Goal: Task Accomplishment & Management: Manage account settings

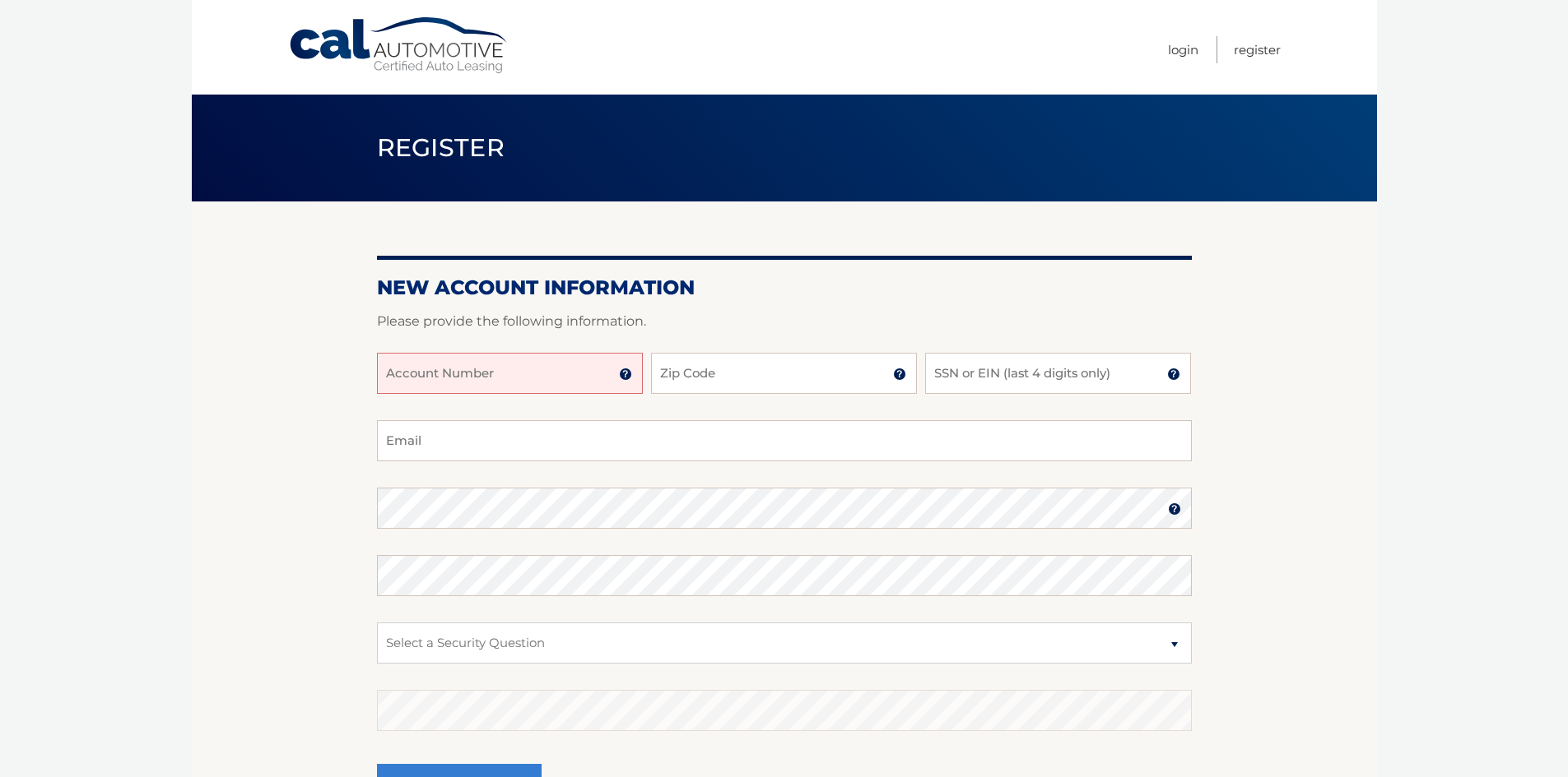
click at [458, 378] on input "Account Number" at bounding box center [509, 374] width 266 height 41
type input "44455983438"
click at [724, 374] on input "Zip Code" at bounding box center [784, 374] width 266 height 41
type input "33301"
click at [960, 384] on input "SSN or EIN (last 4 digits only)" at bounding box center [1057, 374] width 266 height 41
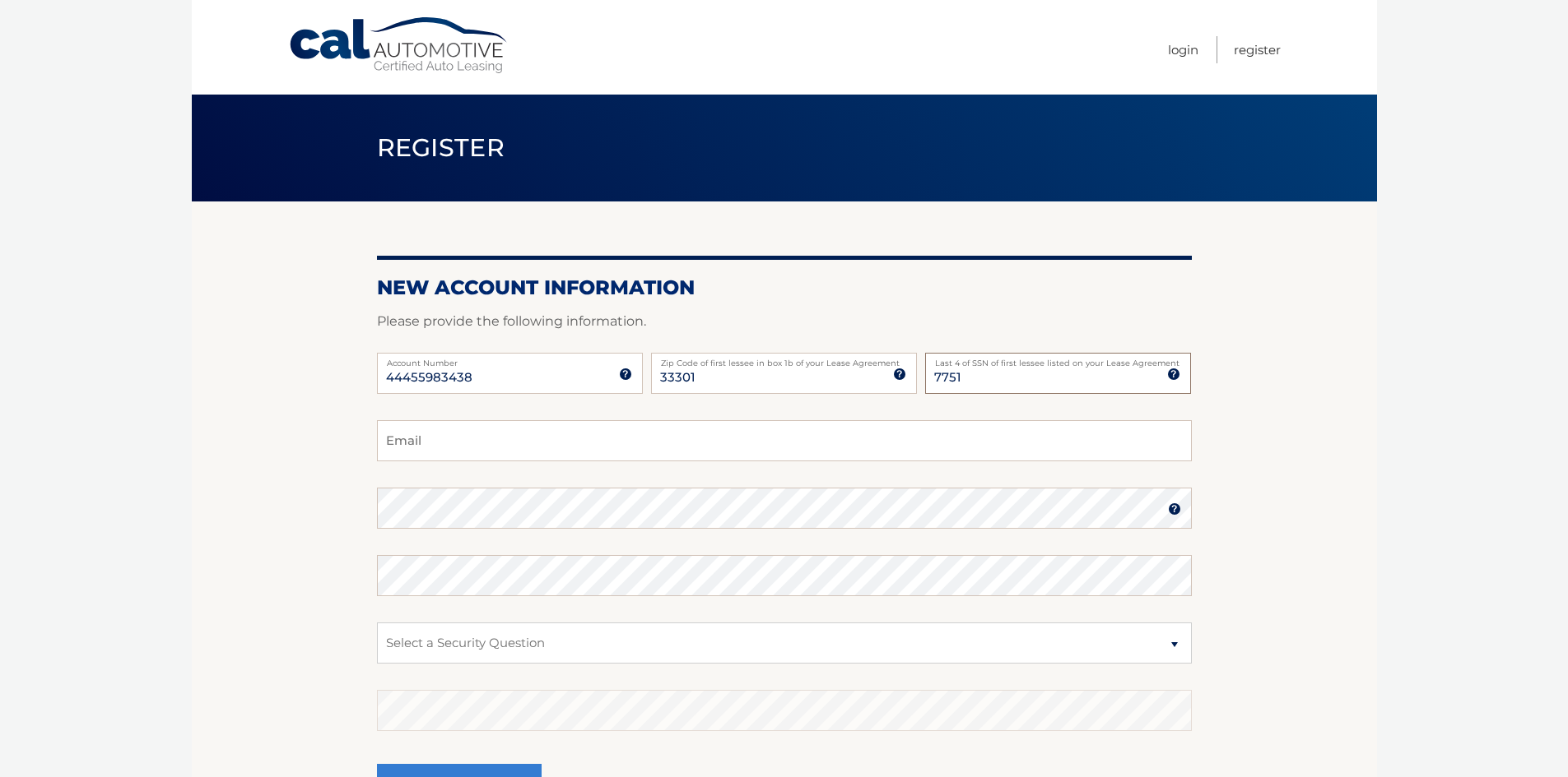
type input "7751"
click at [635, 463] on fieldset "Email Password Password should be a minimum of 6 characters and is case sensiti…" at bounding box center [784, 632] width 815 height 424
click at [628, 448] on input "Email" at bounding box center [784, 441] width 815 height 41
type input "rachelbuemi@gmail.com"
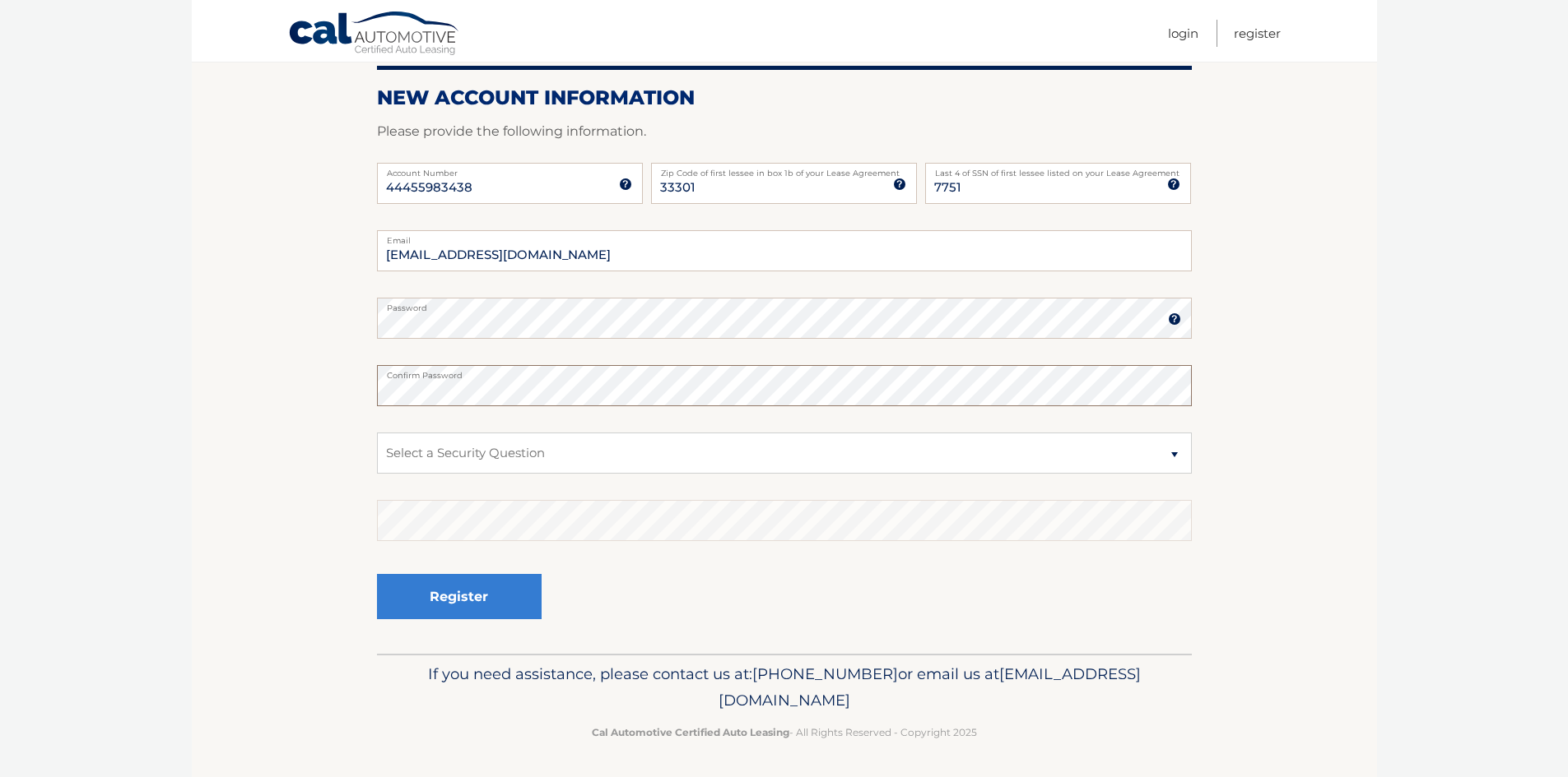
scroll to position [191, 0]
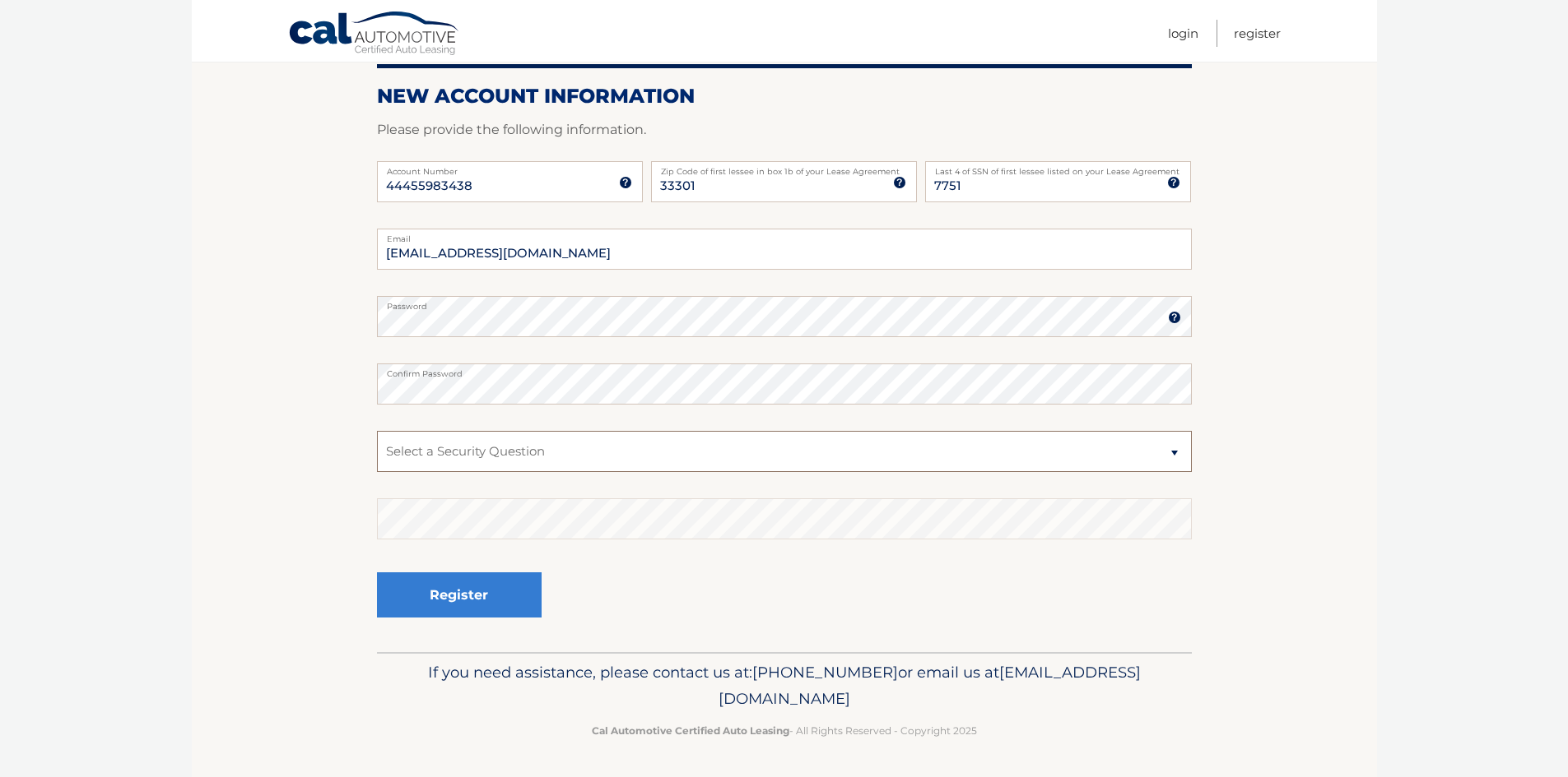
click at [470, 442] on select "Select a Security Question What was the name of your elementary school? What is…" at bounding box center [784, 452] width 815 height 41
select select "2"
click at [377, 431] on select "Select a Security Question What was the name of your elementary school? What is…" at bounding box center [784, 452] width 815 height 41
click at [488, 577] on button "Register" at bounding box center [459, 595] width 165 height 46
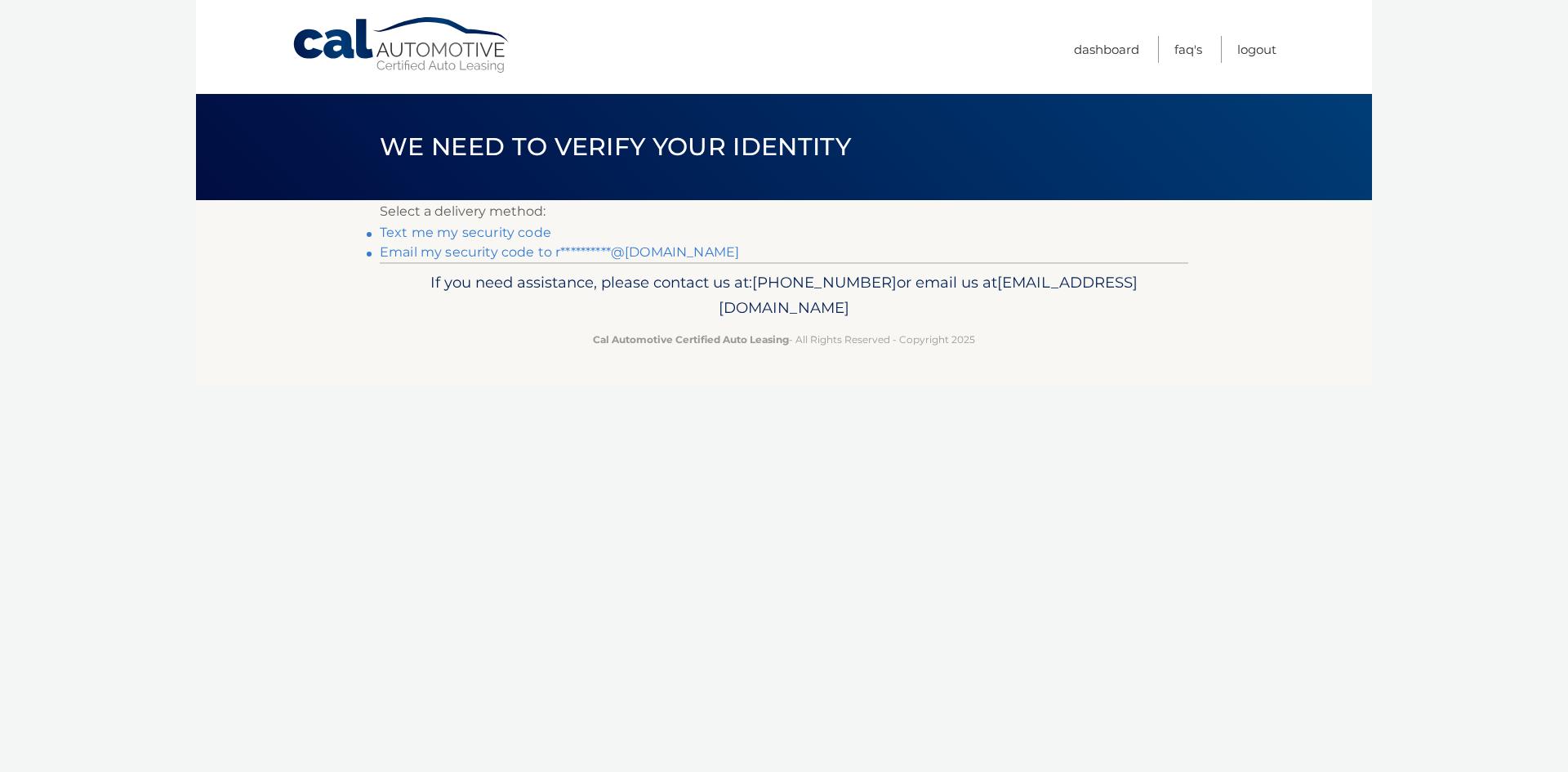
click at [475, 228] on link "Text me my security code" at bounding box center [465, 232] width 171 height 15
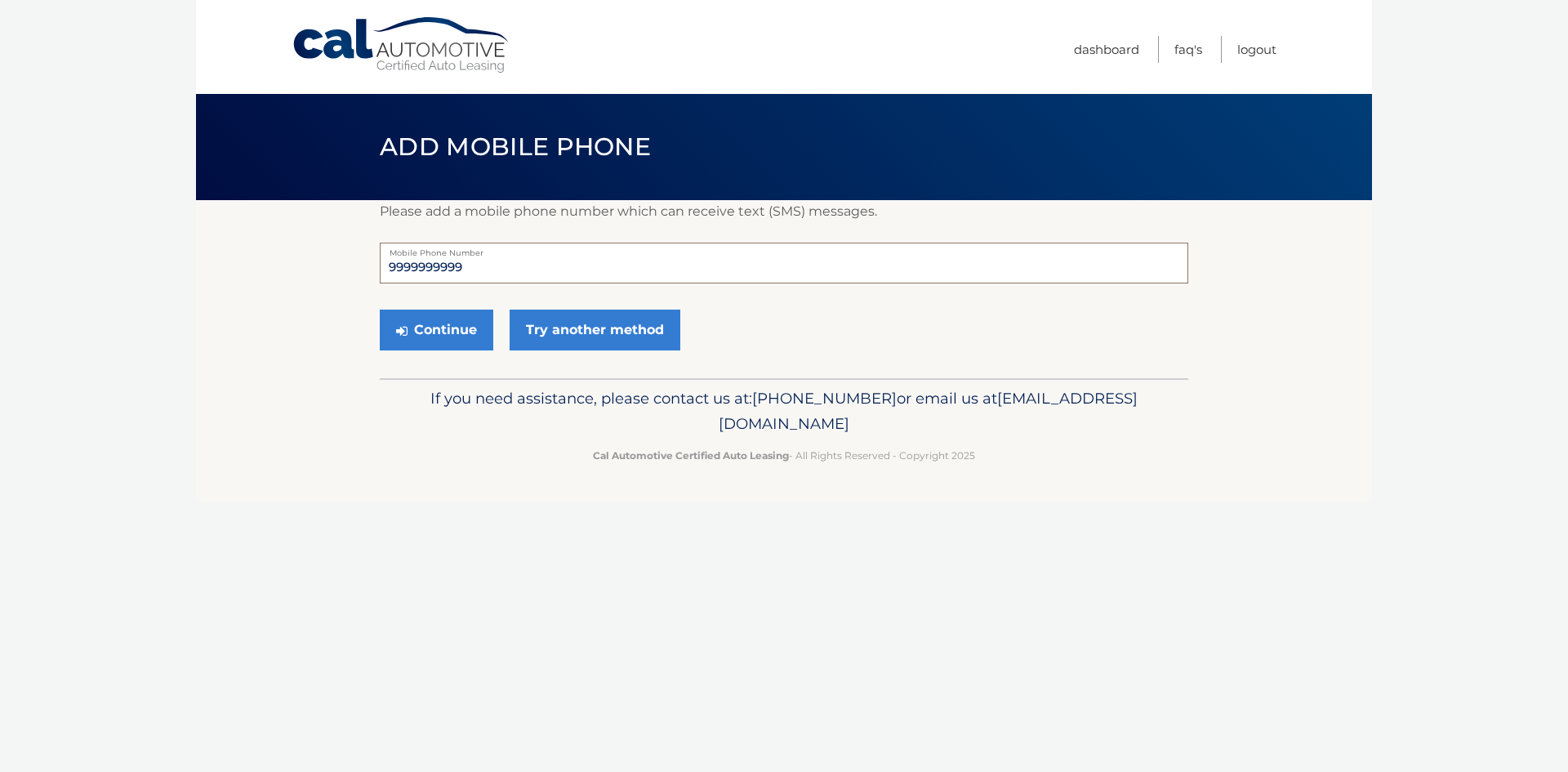
click at [476, 273] on input "9999999999" at bounding box center [784, 263] width 809 height 41
type input "9"
type input "3524149618"
click at [446, 342] on button "Continue" at bounding box center [437, 330] width 114 height 41
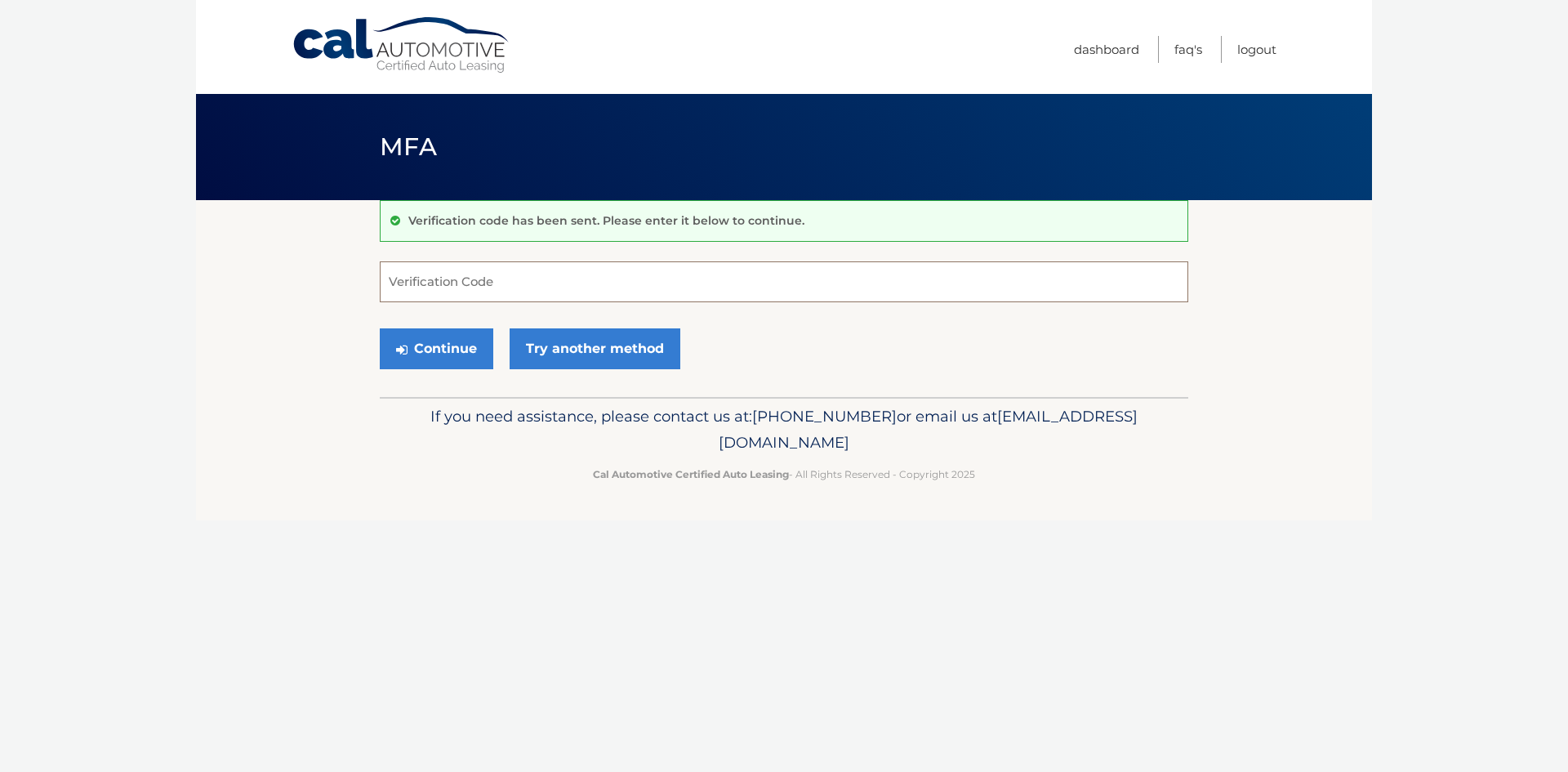
click at [513, 280] on input "Verification Code" at bounding box center [784, 282] width 809 height 41
type input "620662"
click at [380, 329] on button "Continue" at bounding box center [437, 349] width 114 height 41
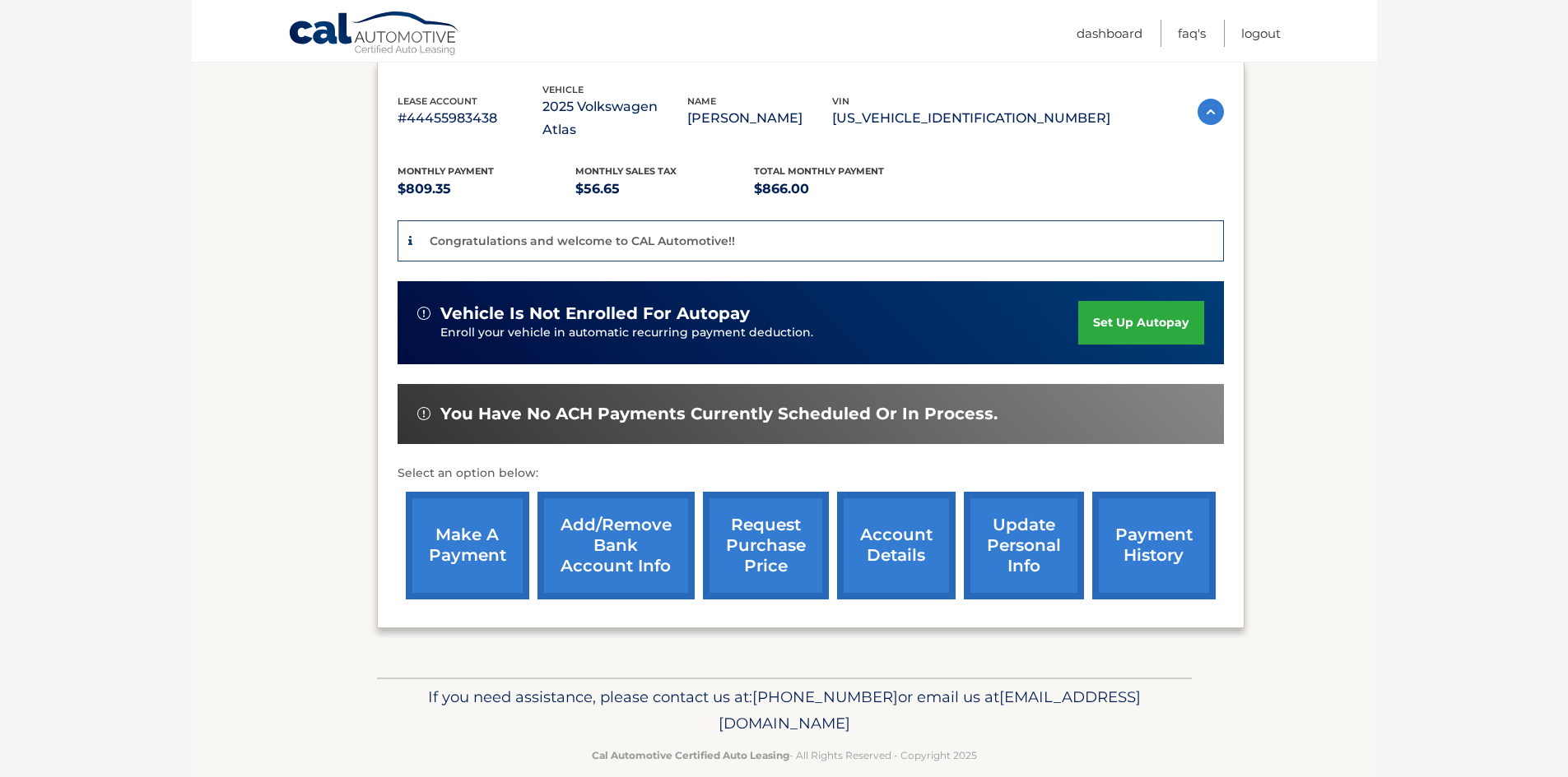
scroll to position [282, 0]
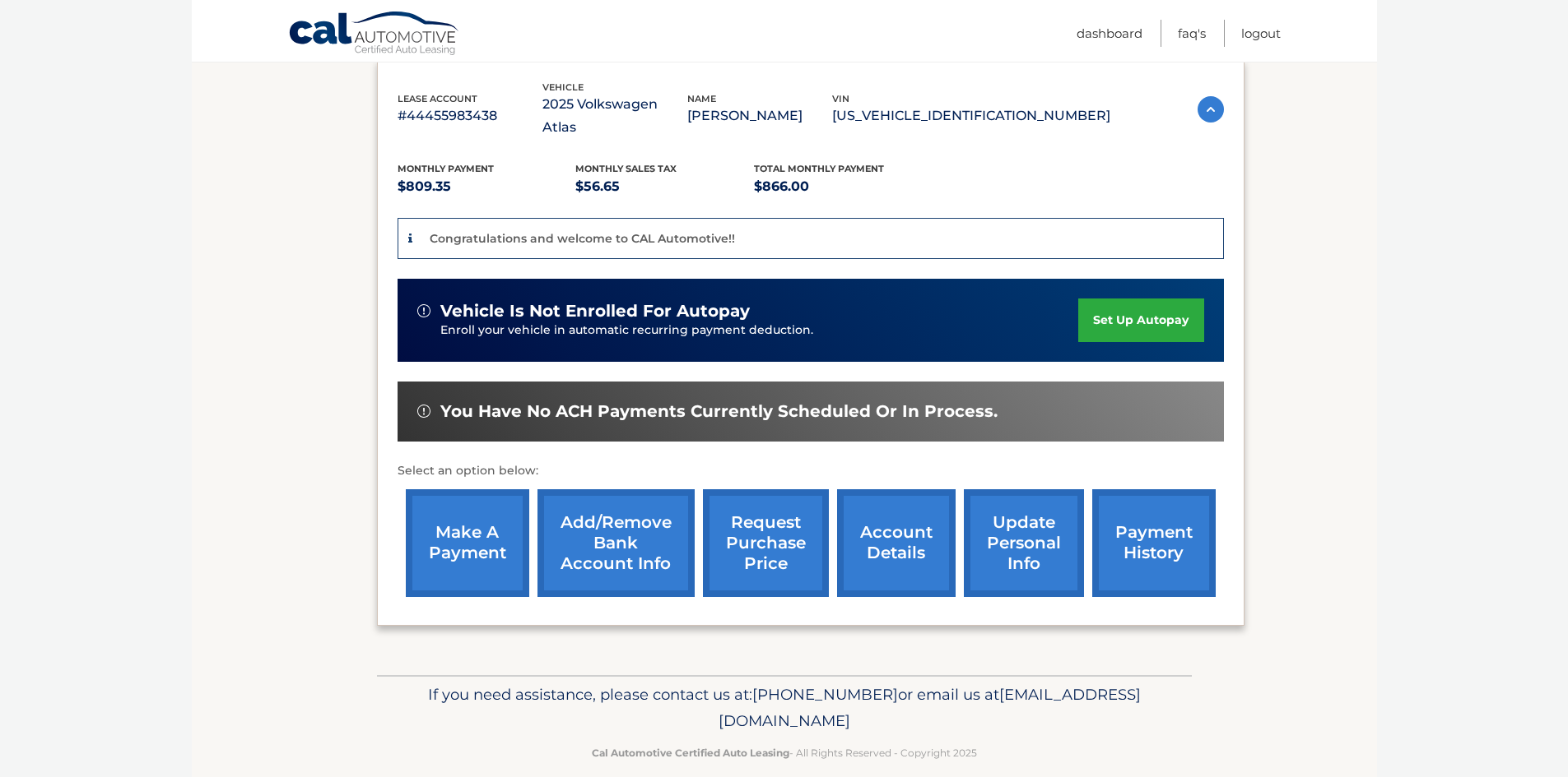
click at [1140, 303] on link "set up autopay" at bounding box center [1140, 320] width 125 height 44
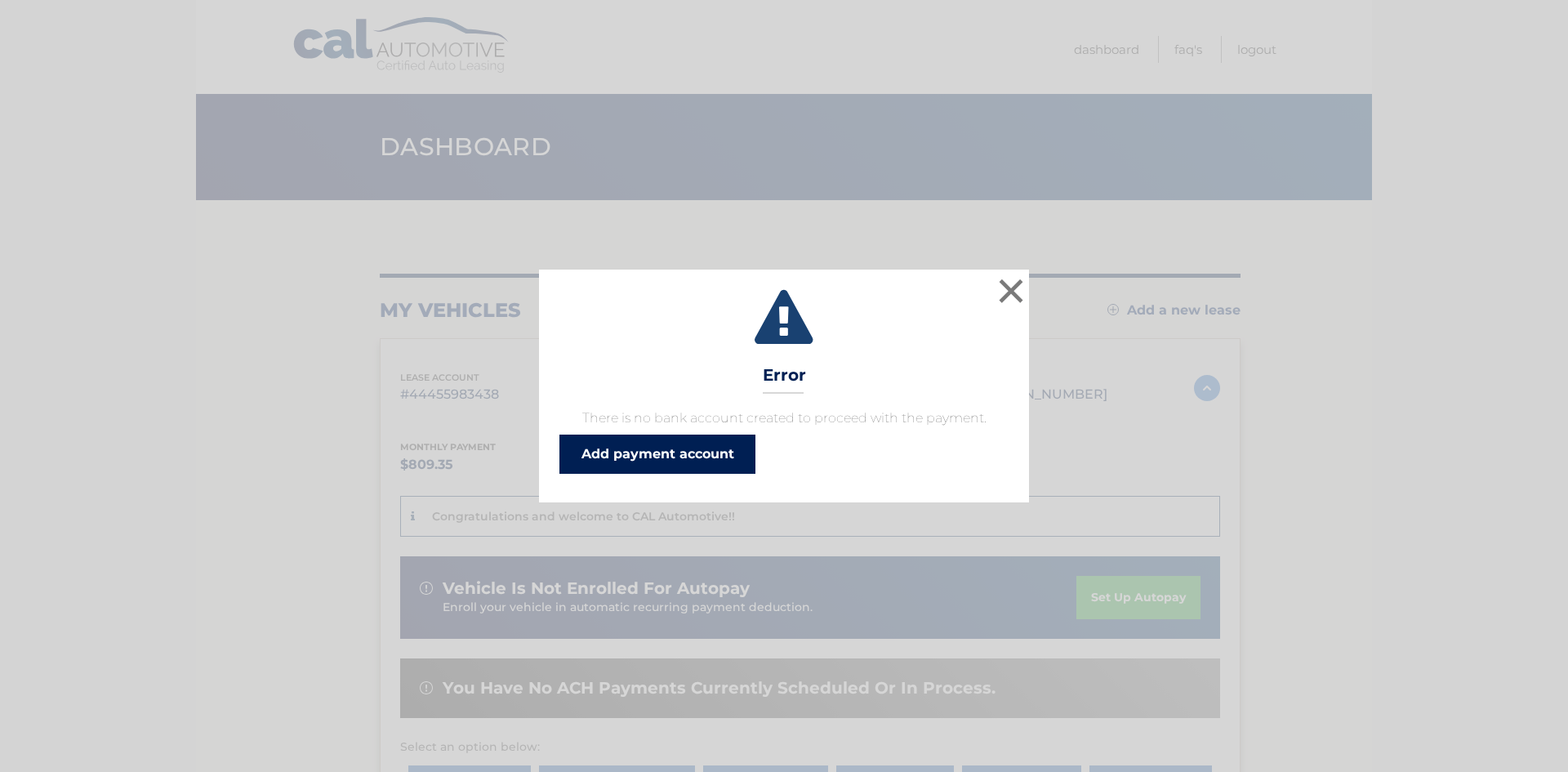
click at [673, 463] on link "Add payment account" at bounding box center [657, 454] width 196 height 39
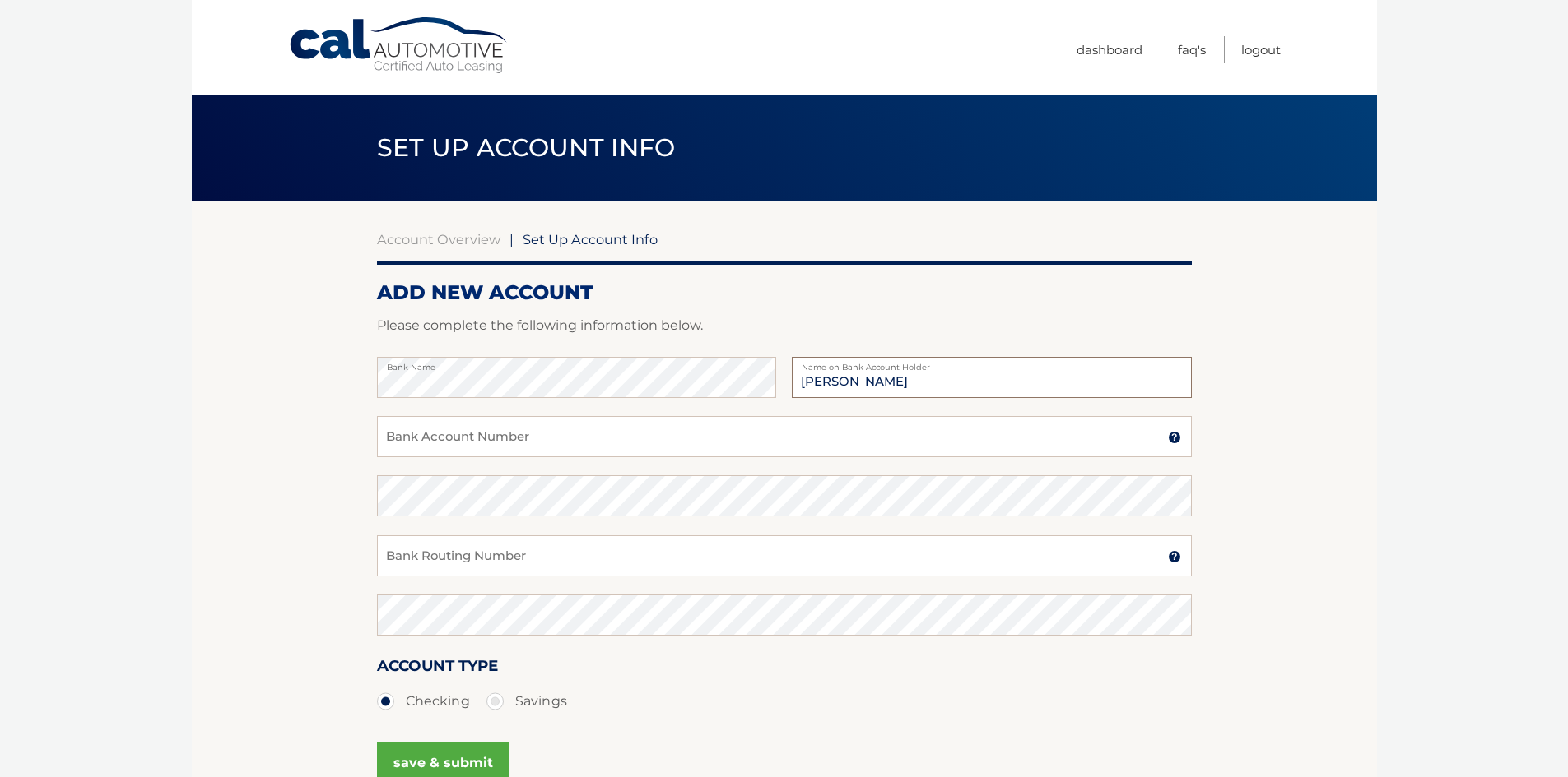
type input "[PERSON_NAME]"
click at [442, 437] on input "Bank Account Number" at bounding box center [784, 437] width 815 height 41
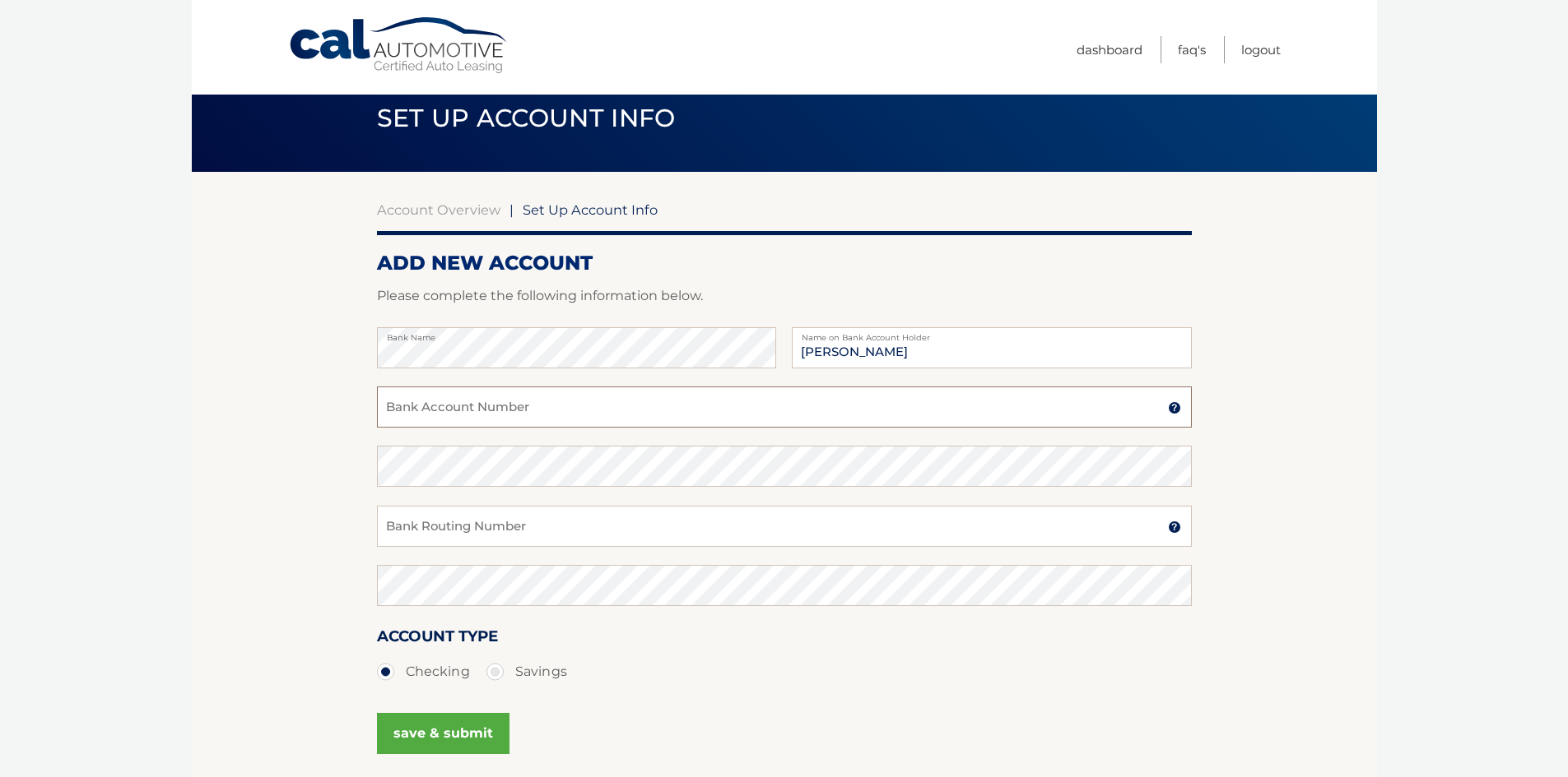
scroll to position [82, 0]
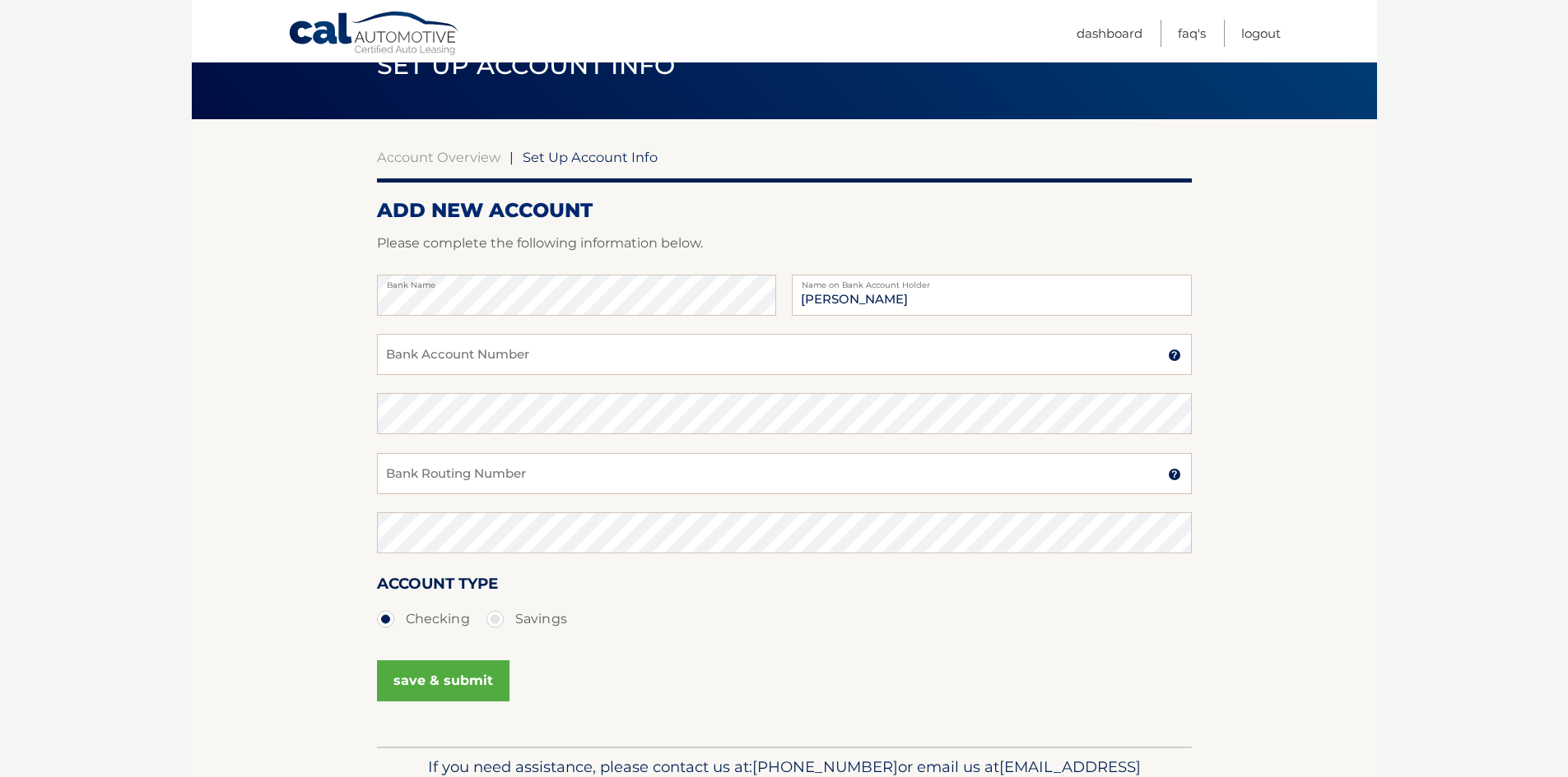
click at [487, 625] on label "Savings" at bounding box center [527, 619] width 81 height 33
click at [493, 625] on input "Savings" at bounding box center [501, 615] width 16 height 26
radio input "true"
click at [487, 353] on input "Bank Account Number" at bounding box center [784, 355] width 815 height 41
type input "3724362722"
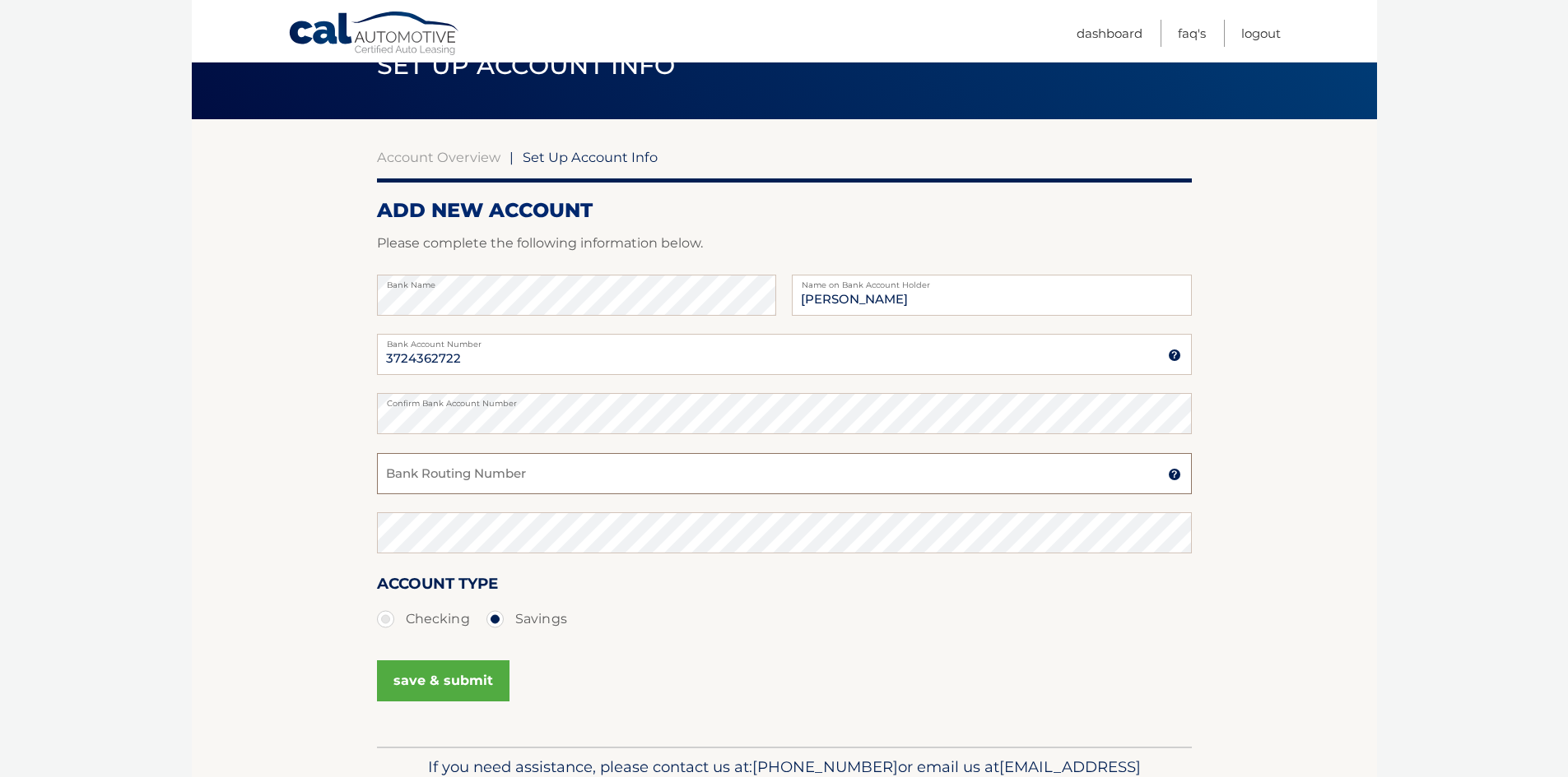
click at [479, 477] on input "Bank Routing Number" at bounding box center [784, 474] width 815 height 41
type input "063107513"
click at [465, 684] on button "save & submit" at bounding box center [443, 681] width 132 height 41
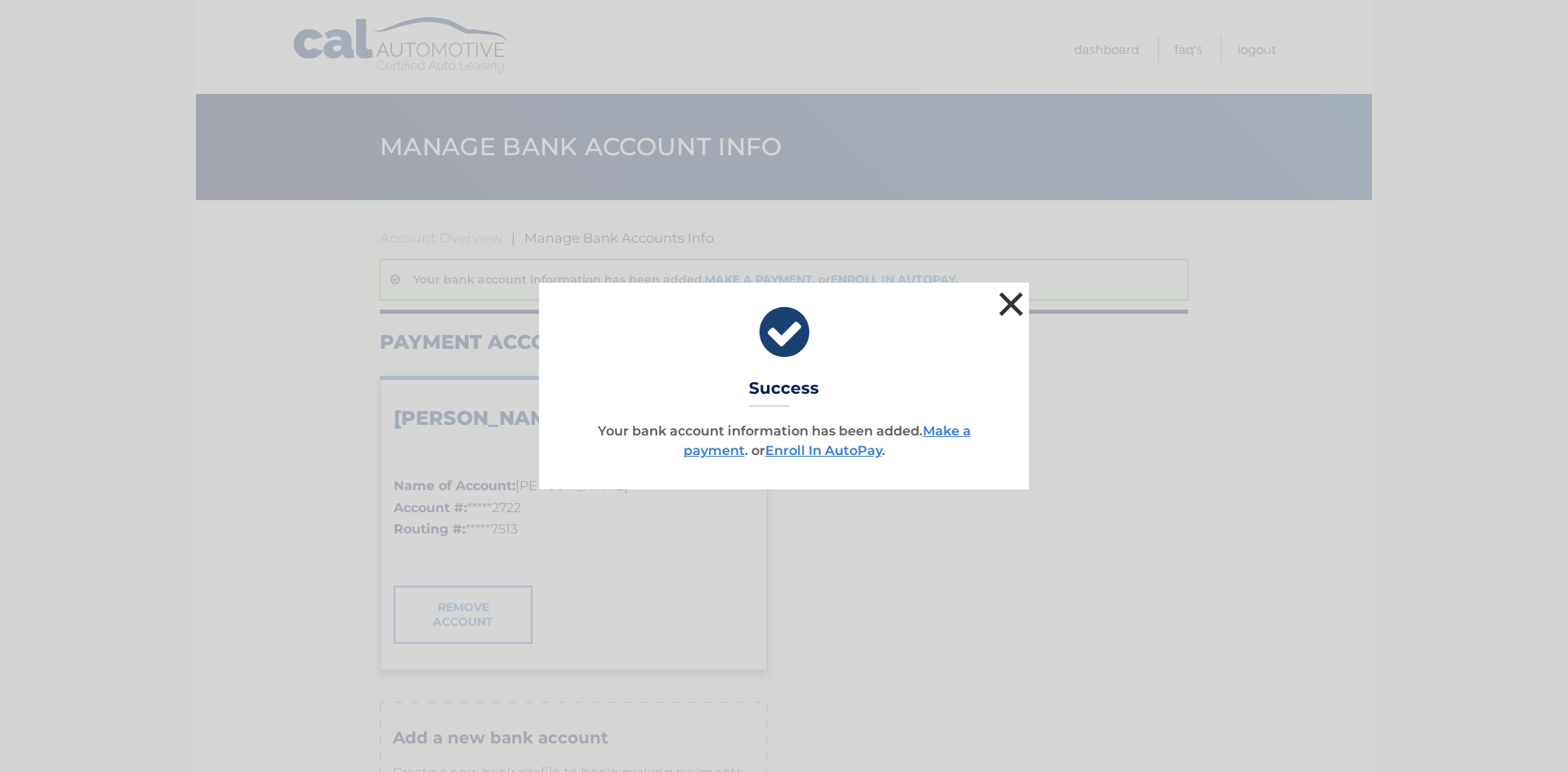
click at [1010, 301] on button "×" at bounding box center [1011, 304] width 33 height 33
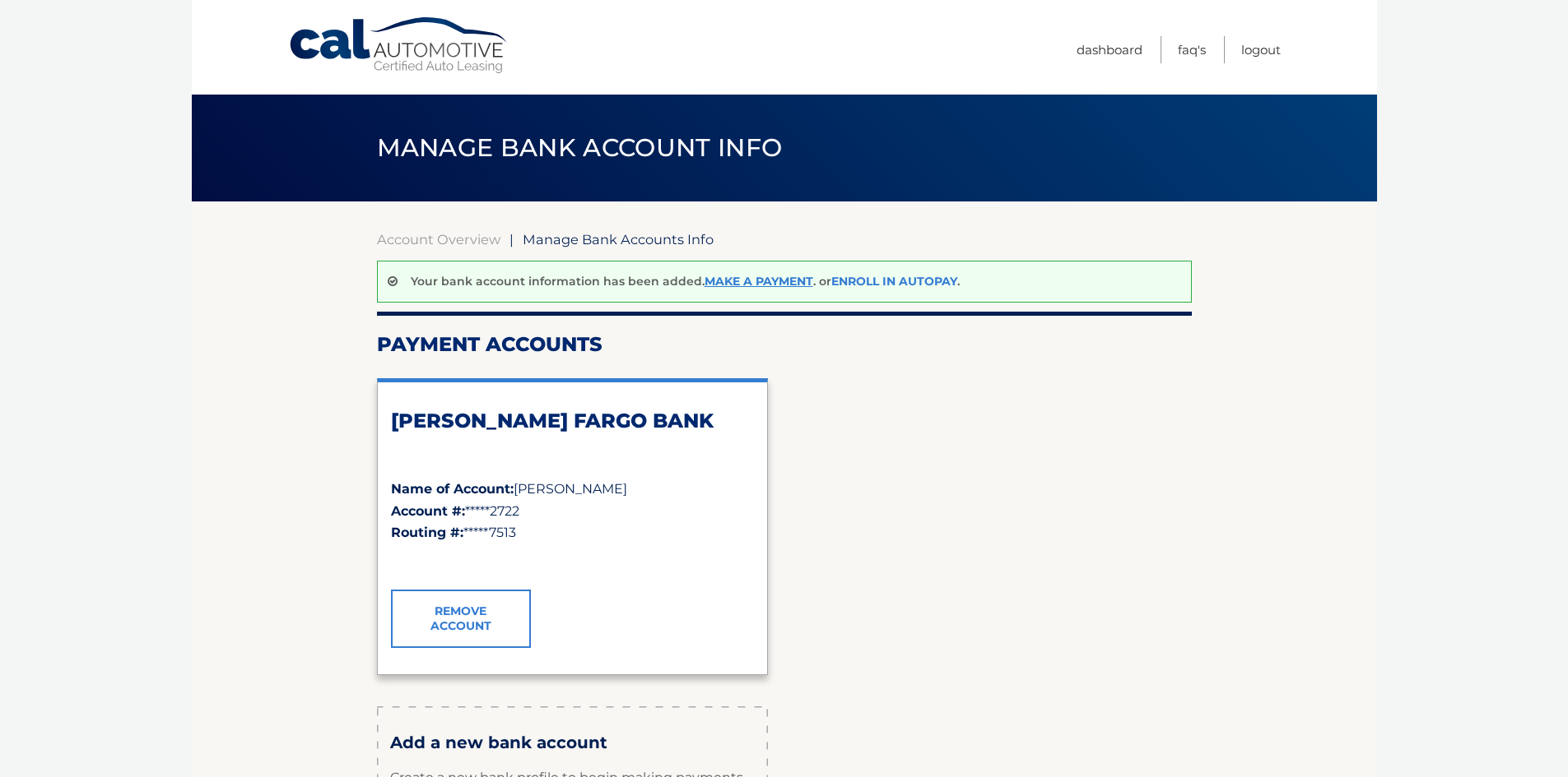
click at [900, 283] on link "Enroll In AutoPay" at bounding box center [894, 281] width 126 height 15
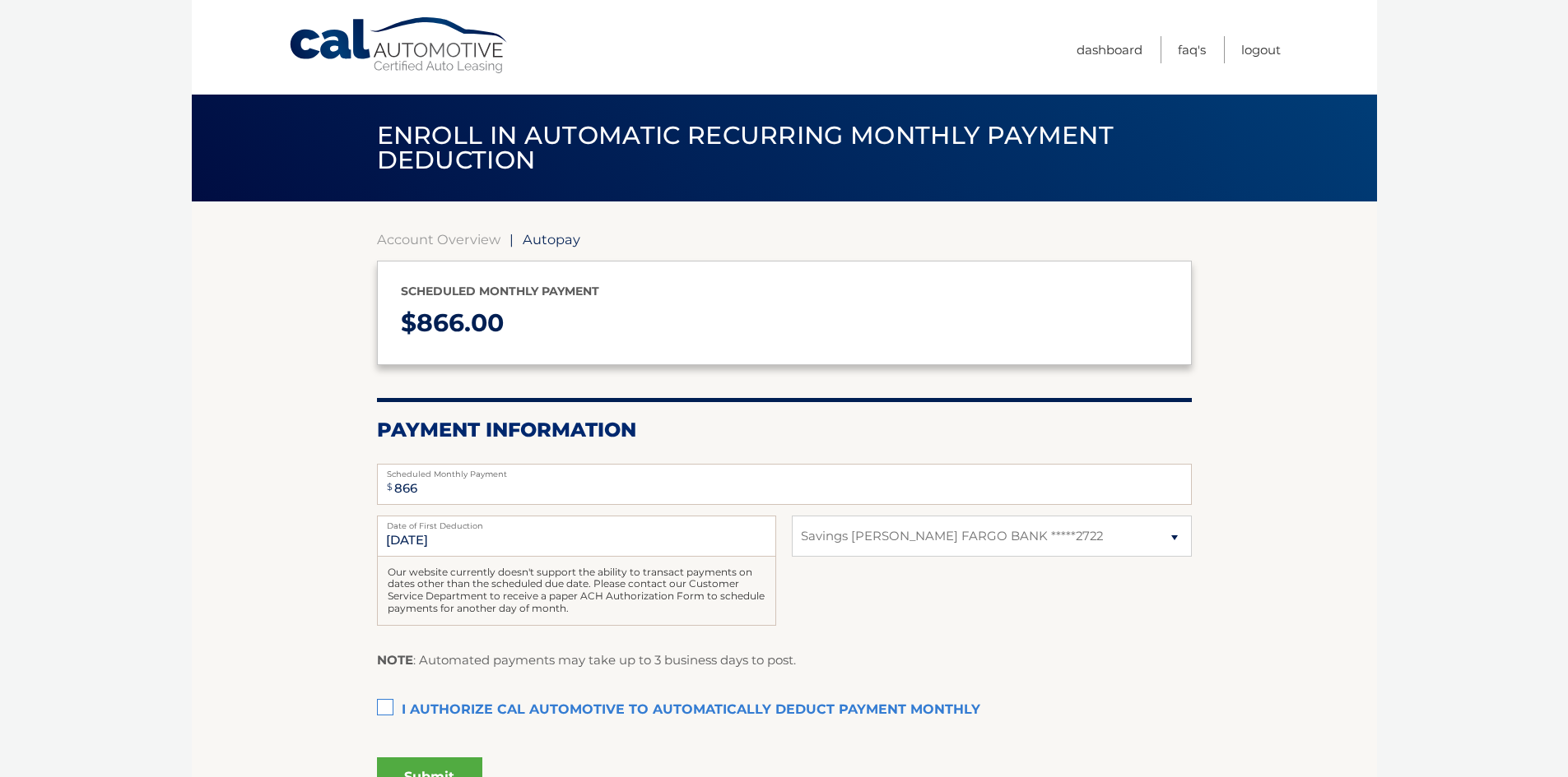
select select "ZTU3MzkyOGEtMTMwYi00OGNmLTgzNWUtYzVlZjc0NzkyMTk2"
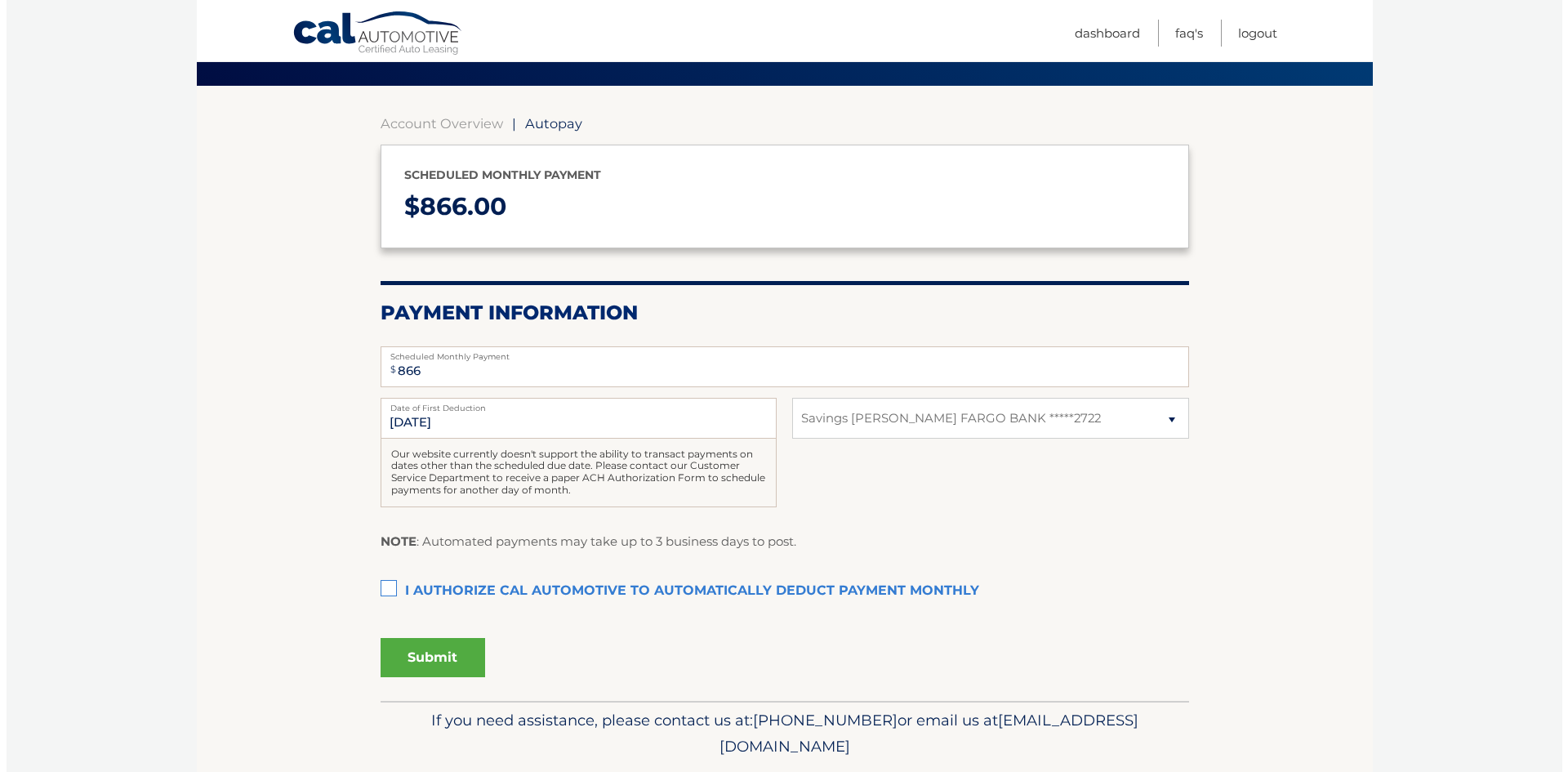
scroll to position [163, 0]
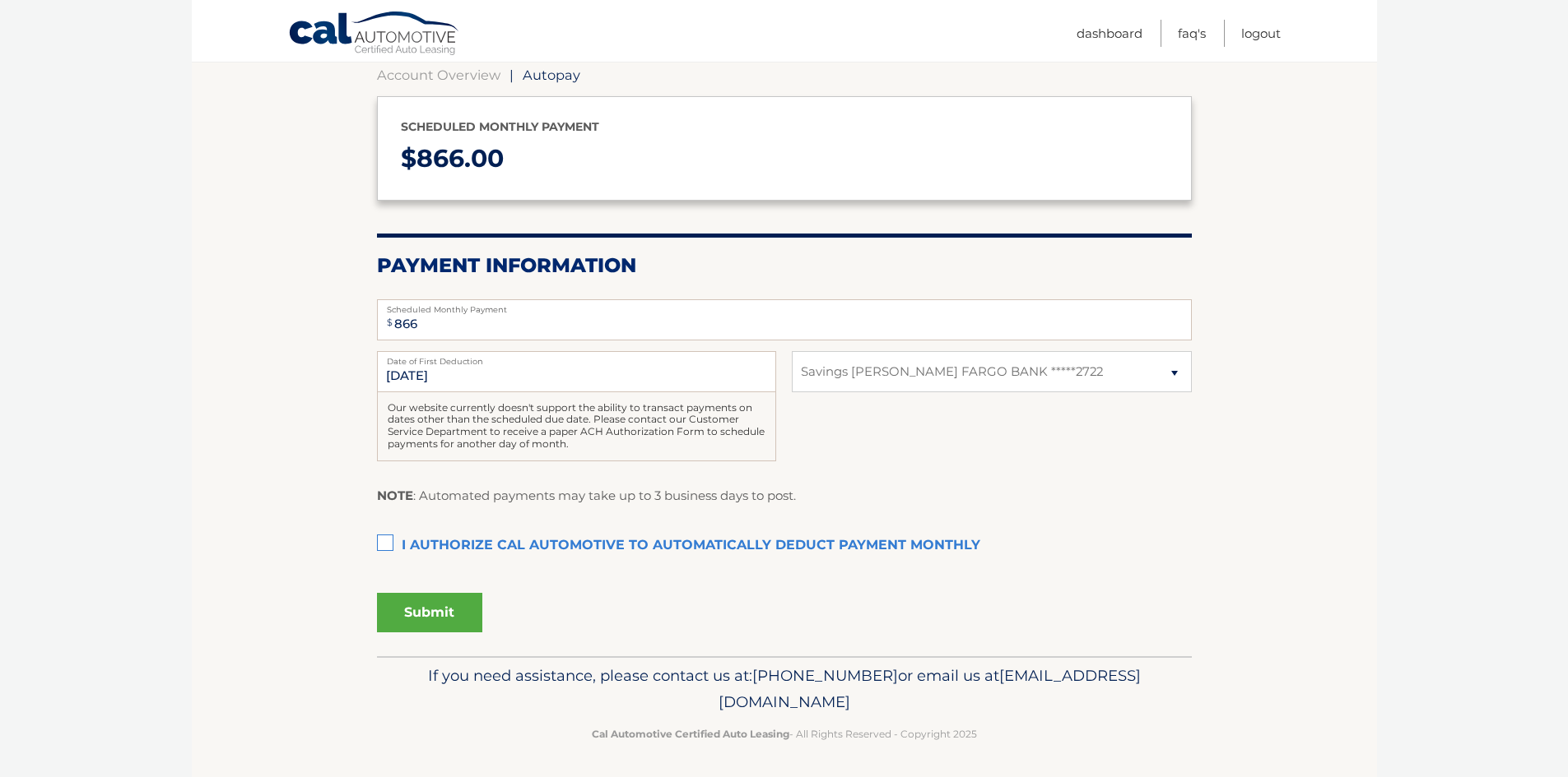
click at [387, 540] on label "I authorize cal automotive to automatically deduct payment monthly This checkbo…" at bounding box center [784, 545] width 815 height 33
click at [0, 0] on input "I authorize cal automotive to automatically deduct payment monthly This checkbo…" at bounding box center [0, 0] width 0 height 0
click at [418, 614] on button "Submit" at bounding box center [429, 612] width 106 height 39
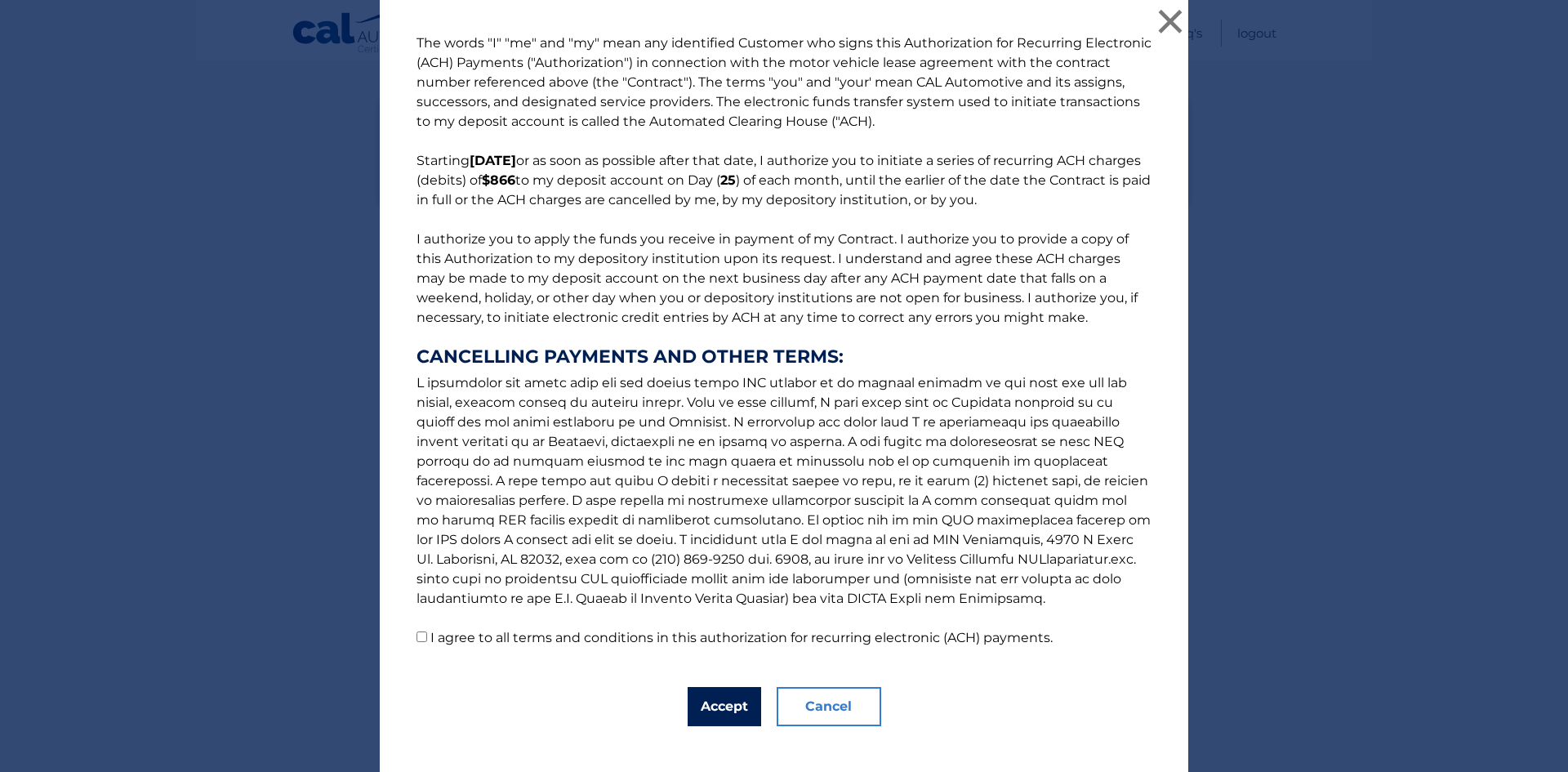
click at [703, 702] on button "Accept" at bounding box center [725, 707] width 74 height 39
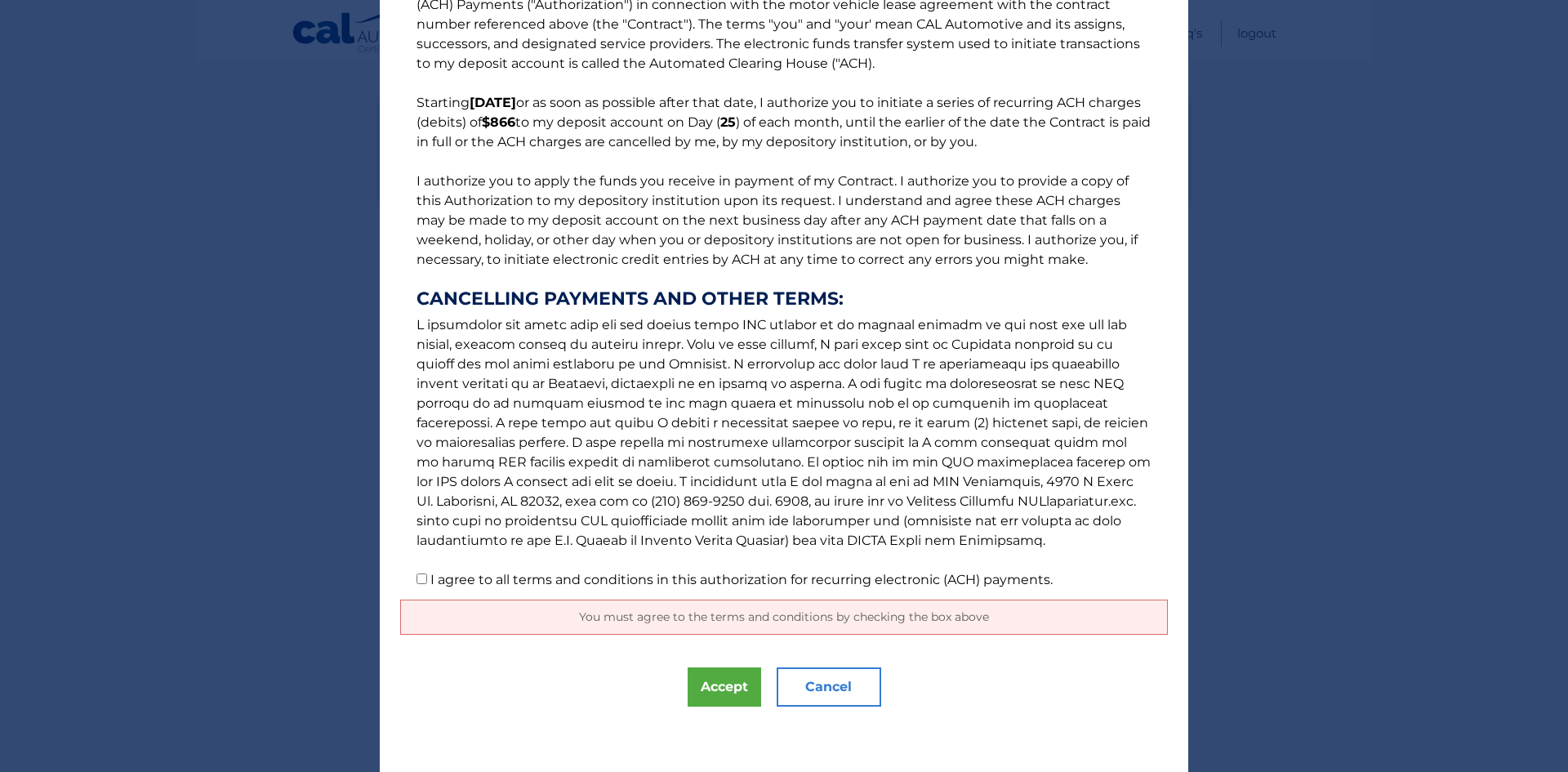
click at [416, 577] on input "I agree to all terms and conditions in this authorization for recurring electro…" at bounding box center [422, 579] width 11 height 11
checkbox input "true"
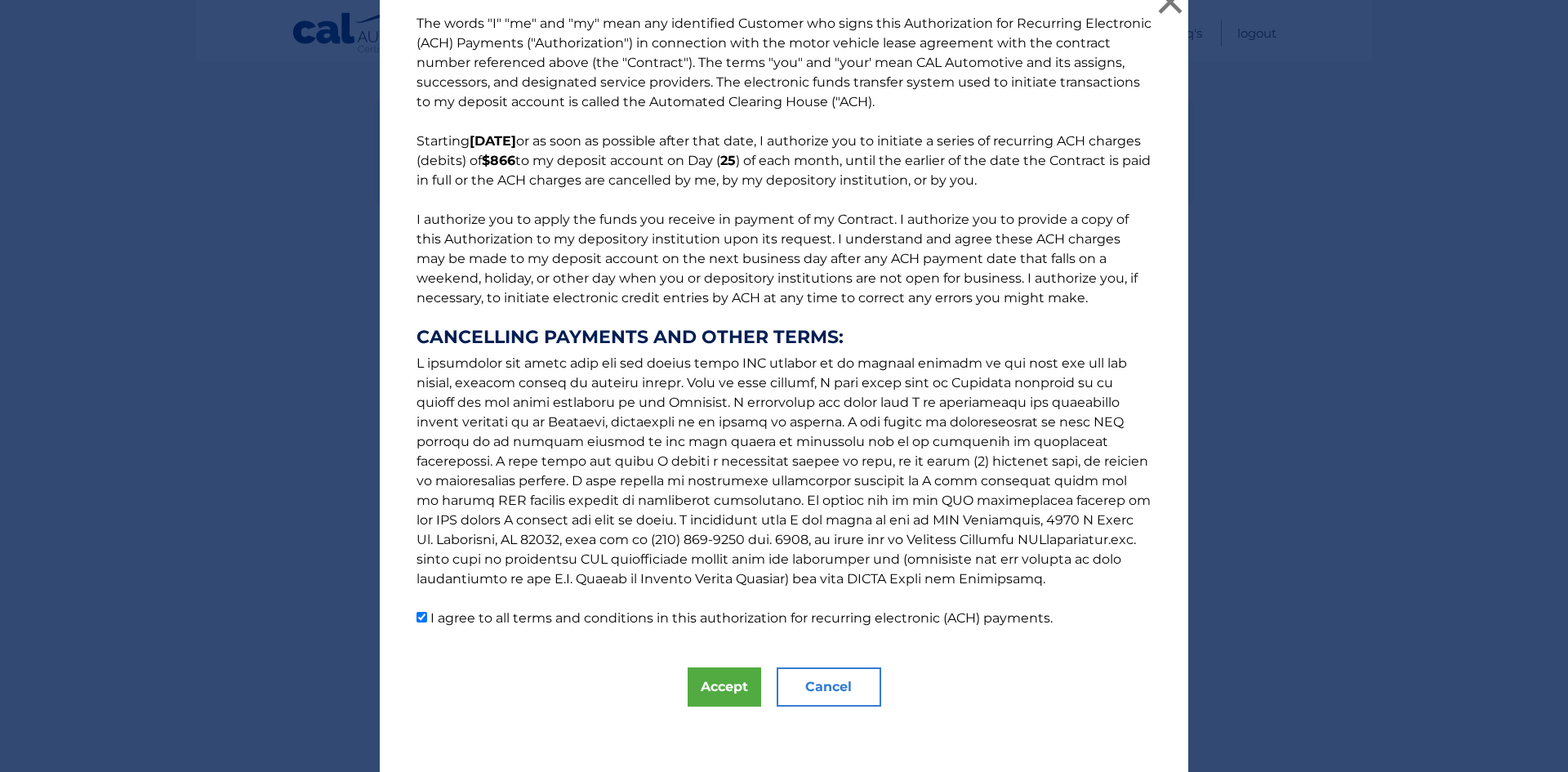
scroll to position [20, 0]
click at [698, 690] on button "Accept" at bounding box center [725, 688] width 74 height 39
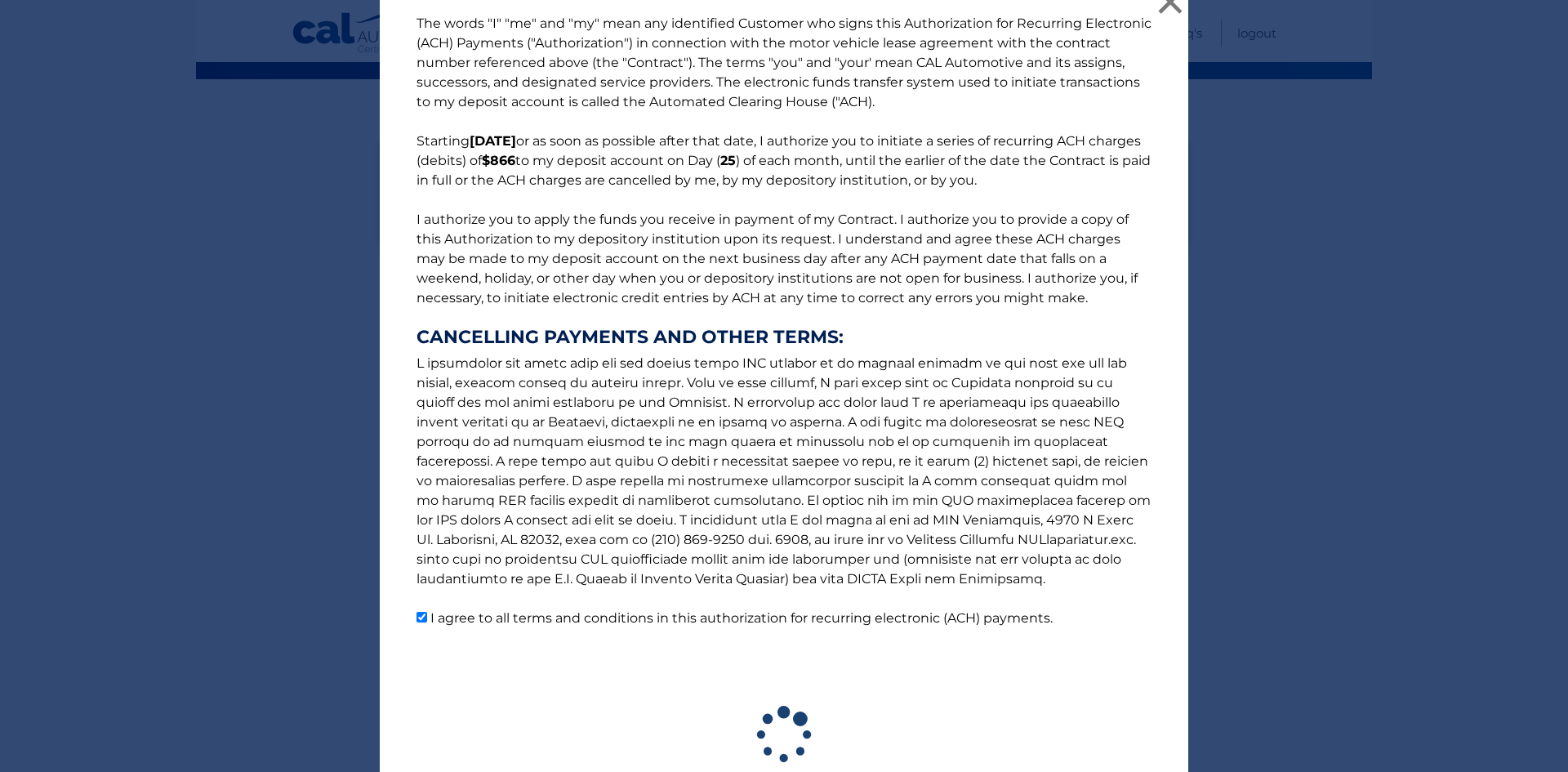
scroll to position [121, 0]
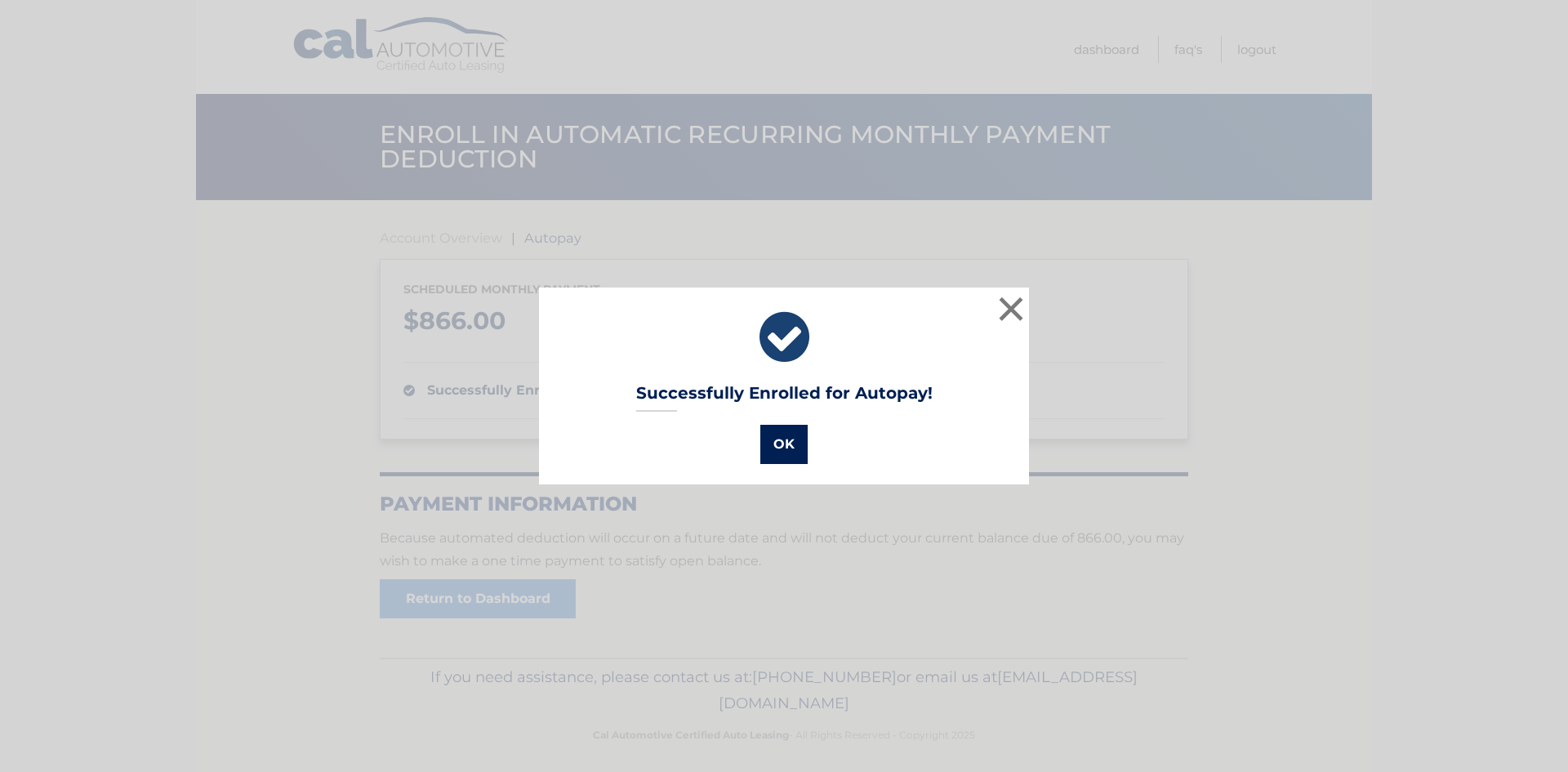
click at [785, 462] on button "OK" at bounding box center [784, 444] width 47 height 39
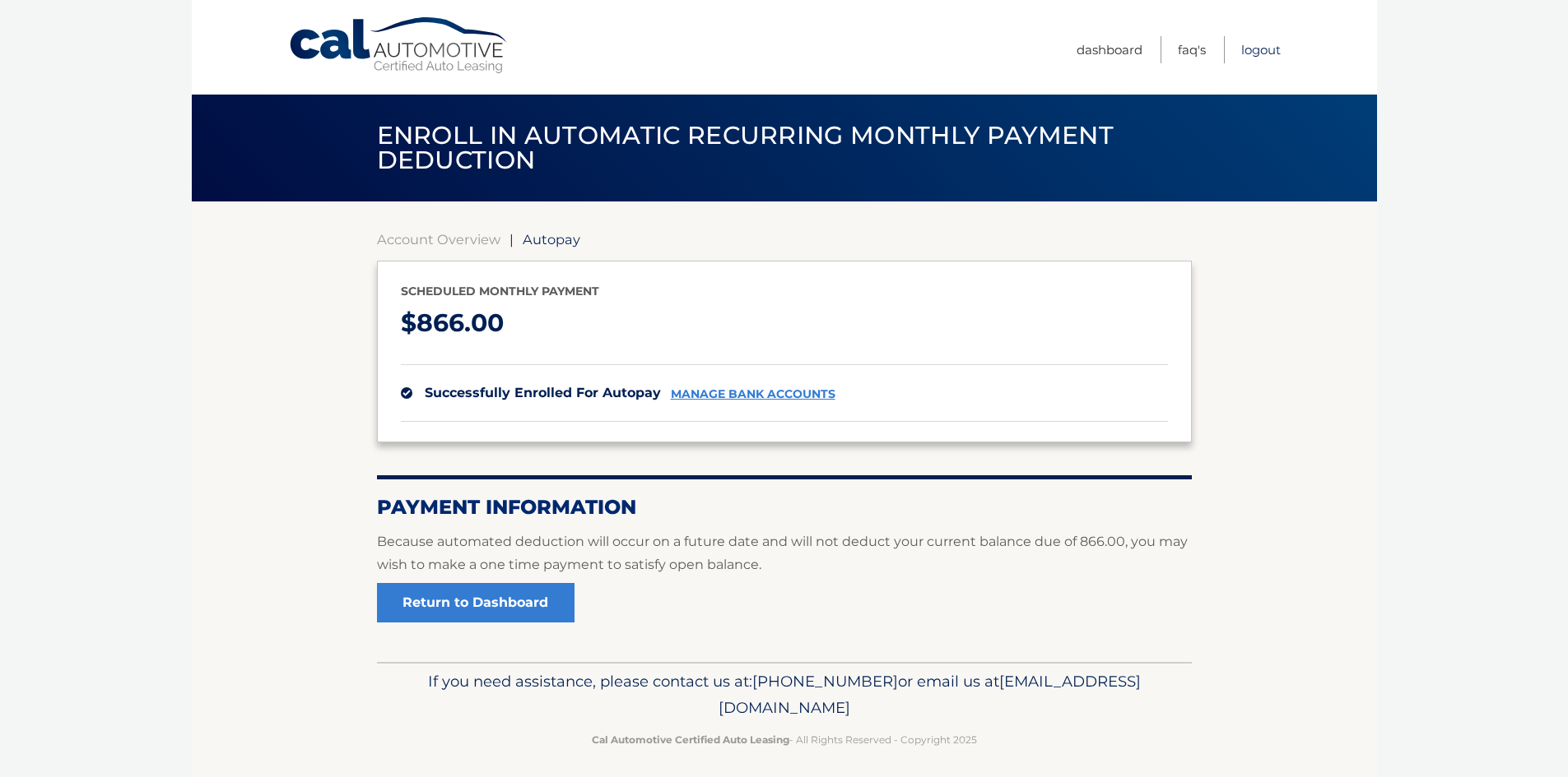
click at [1270, 47] on link "Logout" at bounding box center [1260, 49] width 39 height 27
